Goal: Navigation & Orientation: Find specific page/section

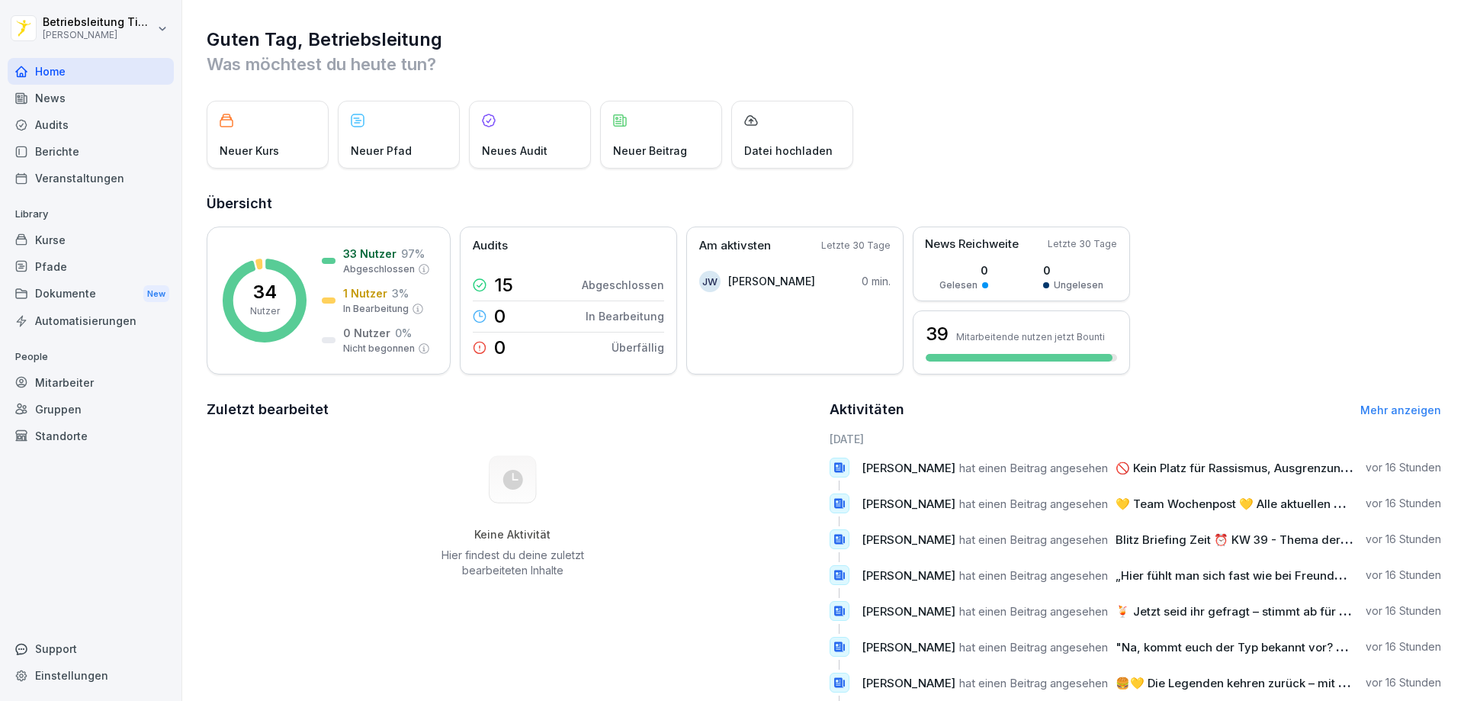
click at [250, 144] on p "Neuer Kurs" at bounding box center [249, 151] width 59 height 16
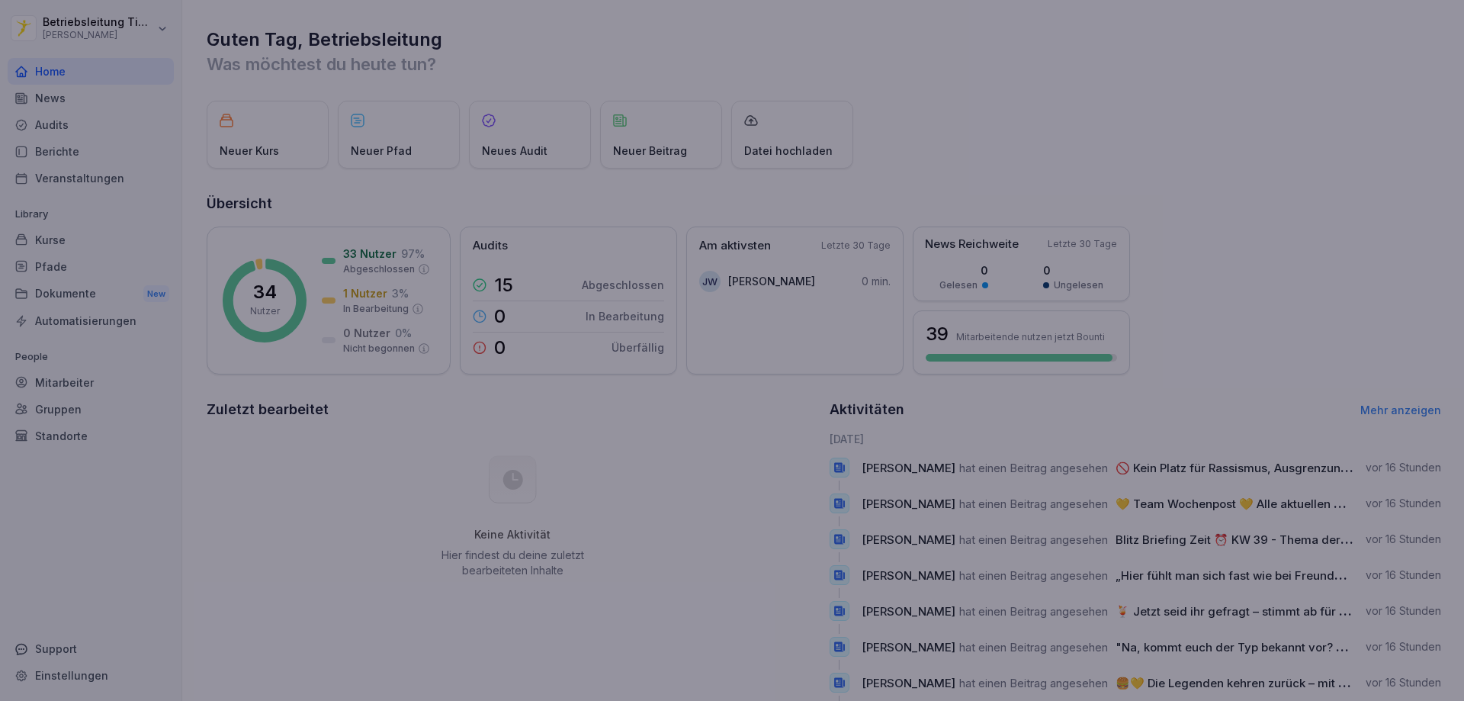
click at [342, 502] on div at bounding box center [732, 350] width 1464 height 701
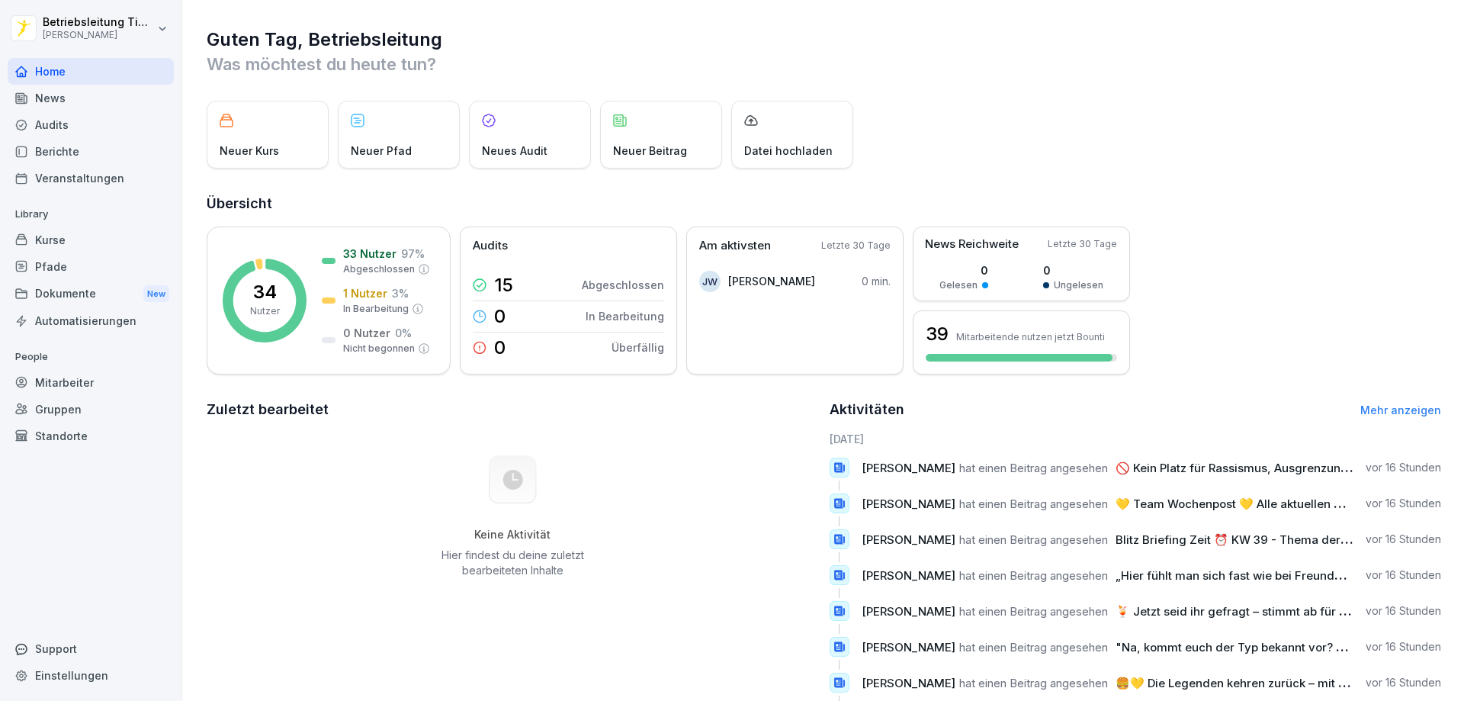
click at [43, 127] on div "Audits" at bounding box center [91, 124] width 166 height 27
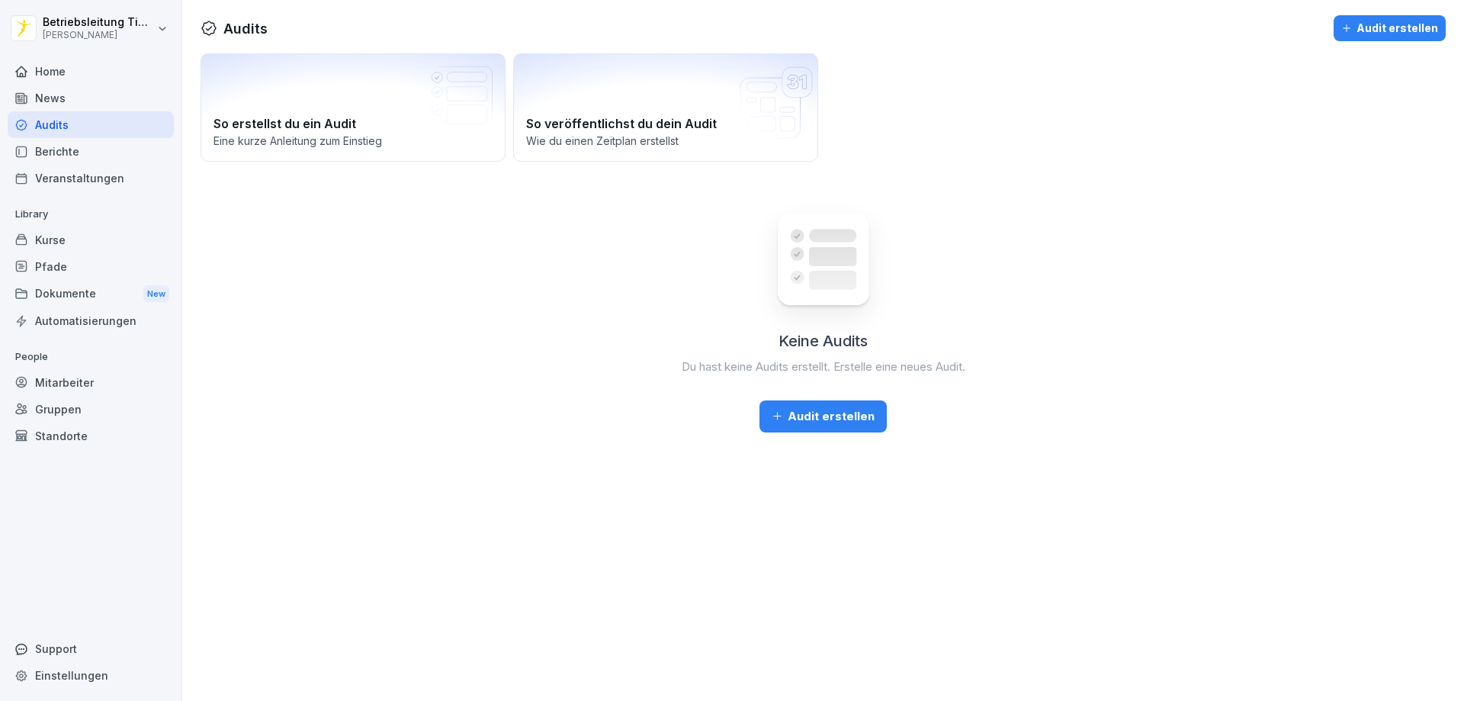
click at [49, 73] on div "Home" at bounding box center [91, 71] width 166 height 27
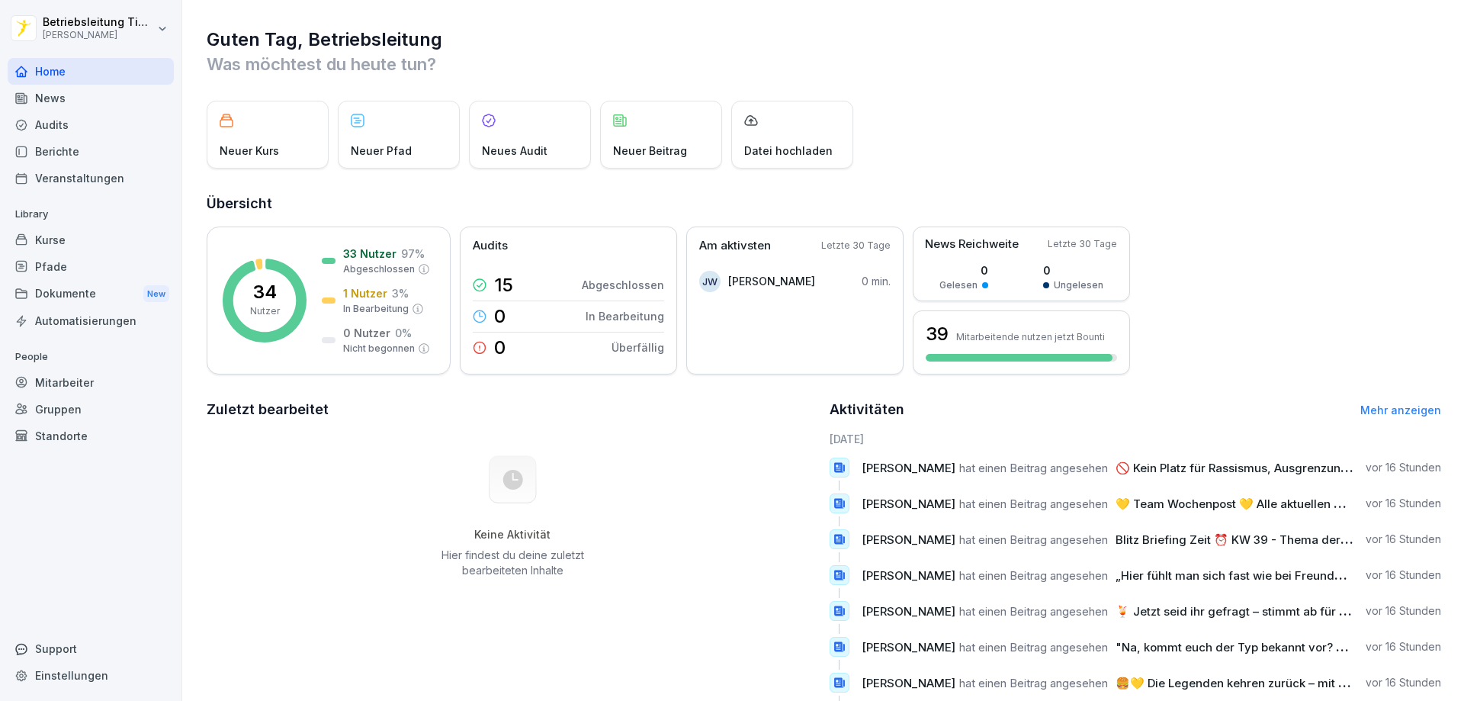
click at [44, 98] on div "News" at bounding box center [91, 98] width 166 height 27
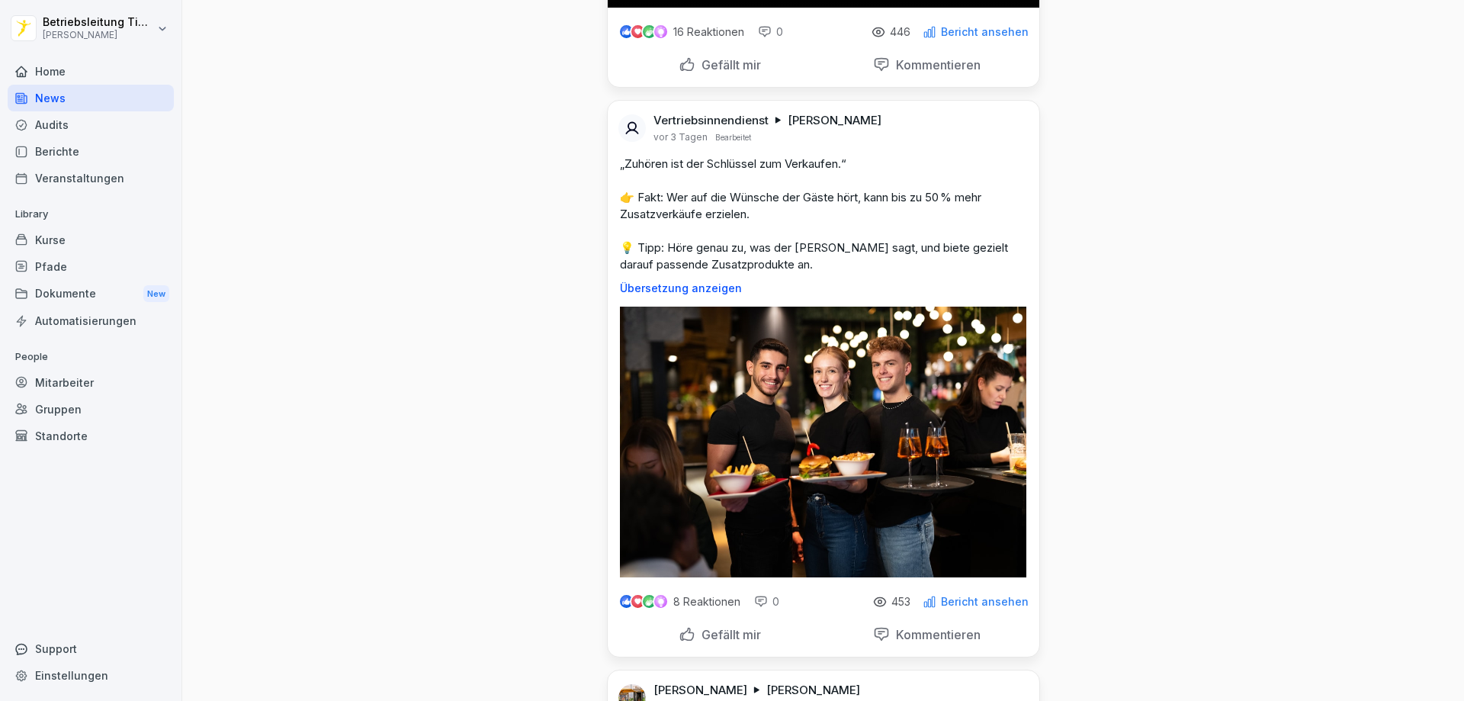
scroll to position [2592, 0]
